Goal: Transaction & Acquisition: Purchase product/service

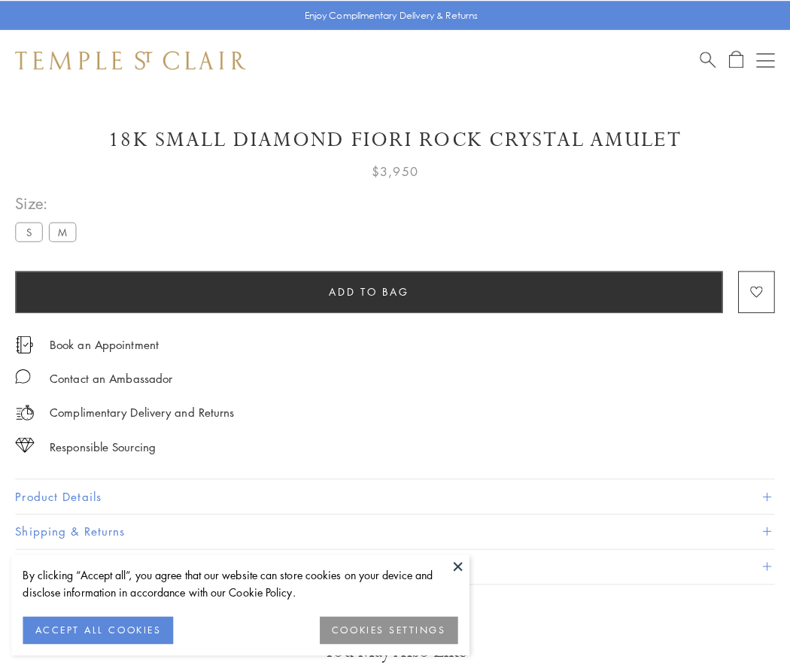
scroll to position [38, 0]
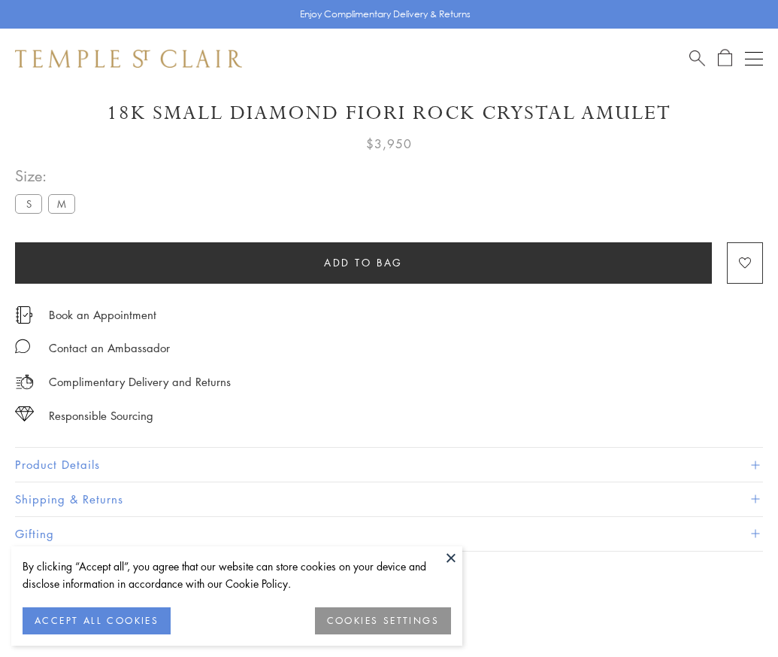
click at [363, 262] on span "Add to bag" at bounding box center [363, 262] width 79 height 17
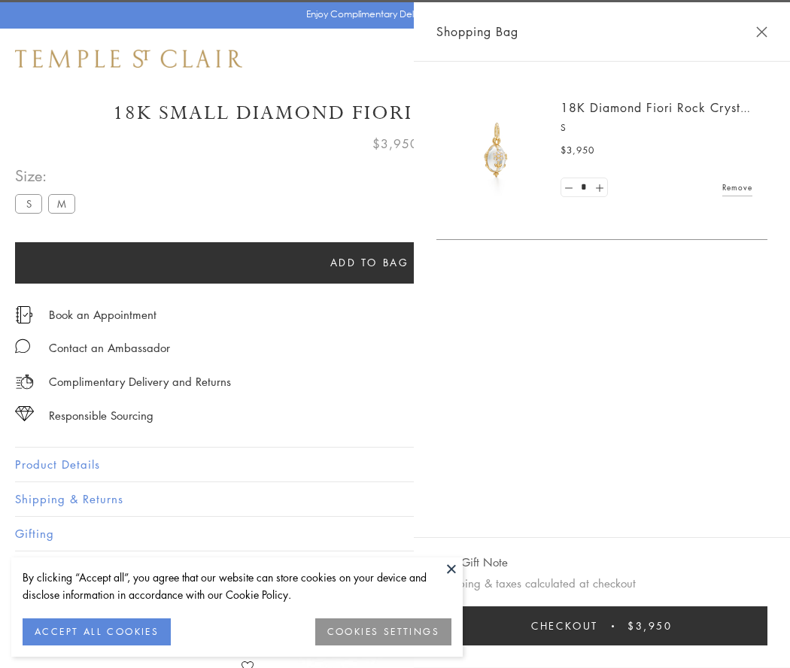
click at [703, 626] on button "Checkout $3,950" at bounding box center [601, 625] width 331 height 39
